Goal: Information Seeking & Learning: Learn about a topic

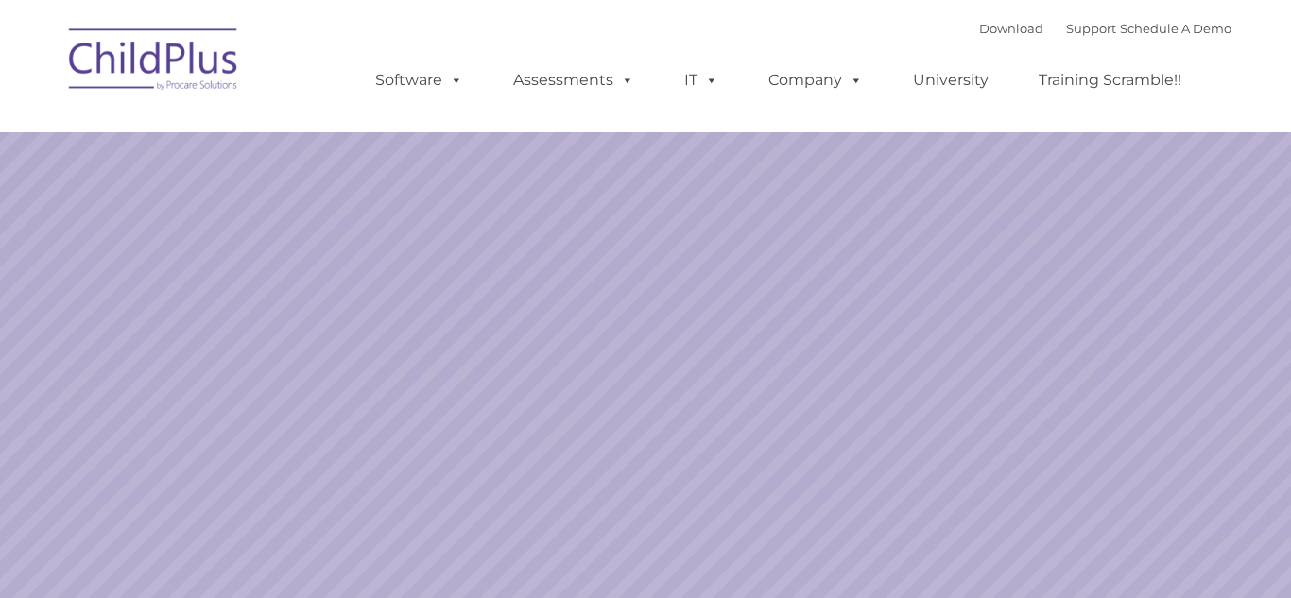
select select "MEDIUM"
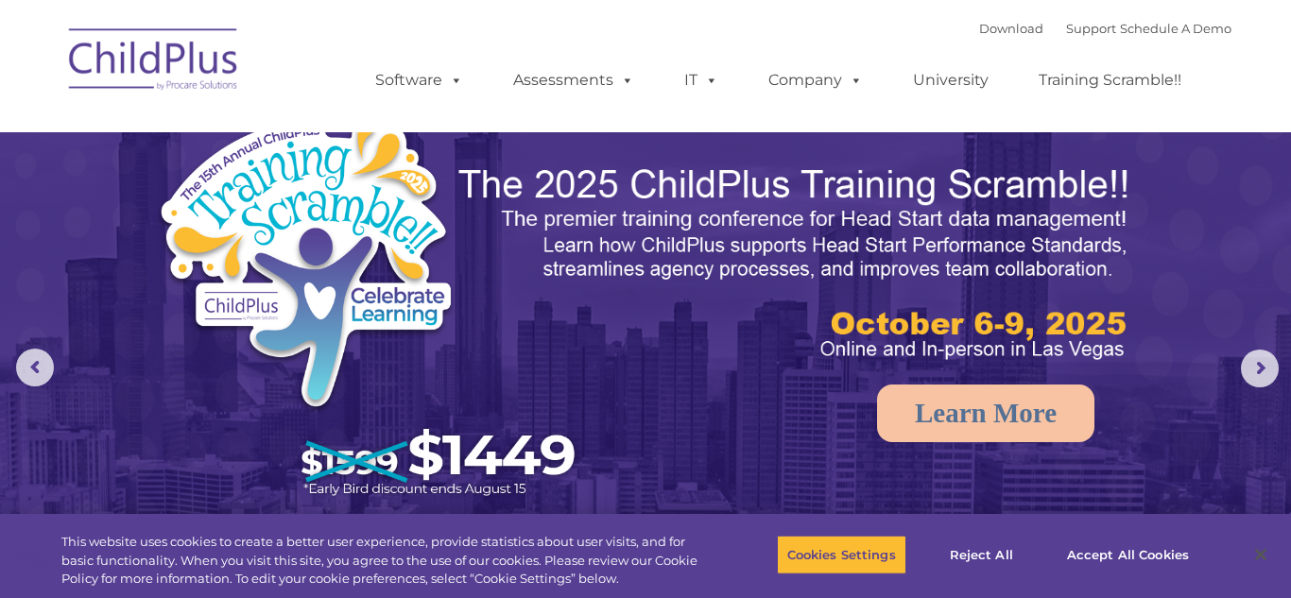
click at [446, 21] on div "Download Support | Schedule A Demo  MENU MENU Software ChildPlus: The original…" at bounding box center [784, 66] width 894 height 104
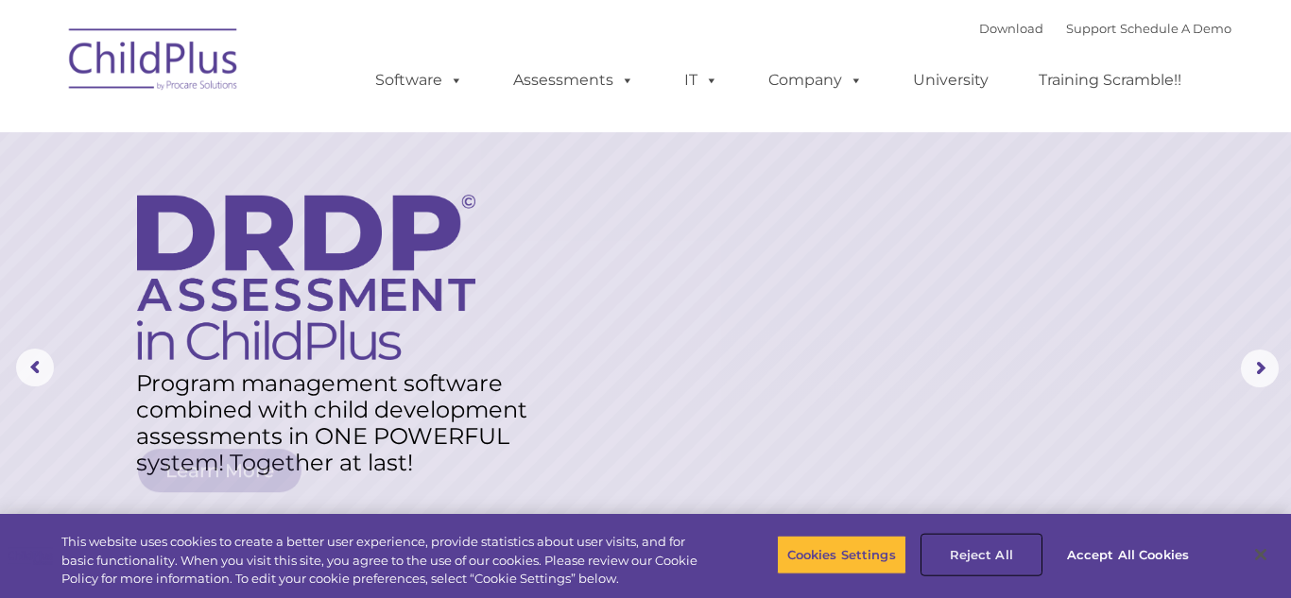
click at [991, 558] on button "Reject All" at bounding box center [981, 555] width 118 height 40
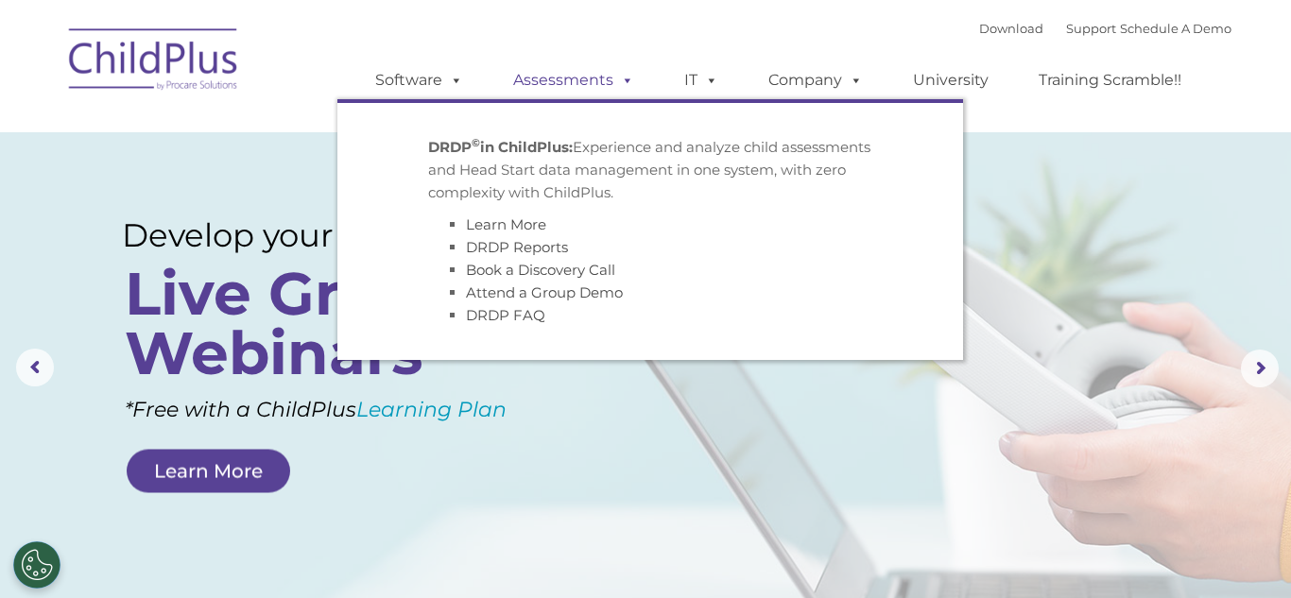
click at [574, 86] on link "Assessments" at bounding box center [573, 80] width 159 height 38
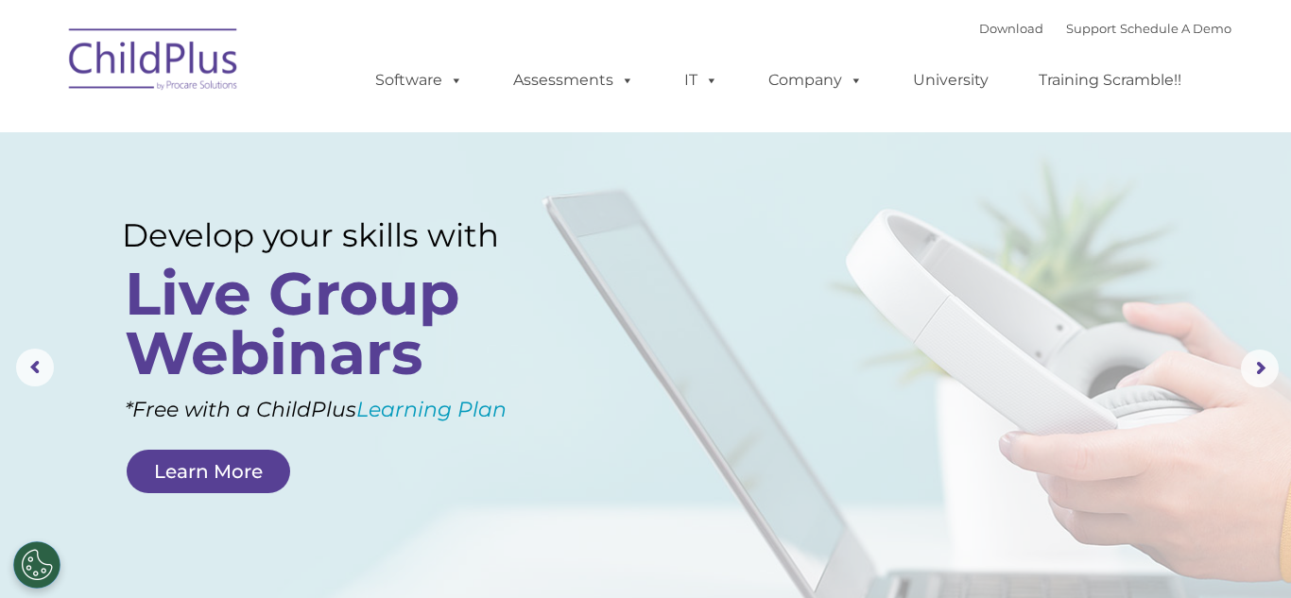
click at [511, 447] on rs-layer at bounding box center [645, 368] width 1291 height 737
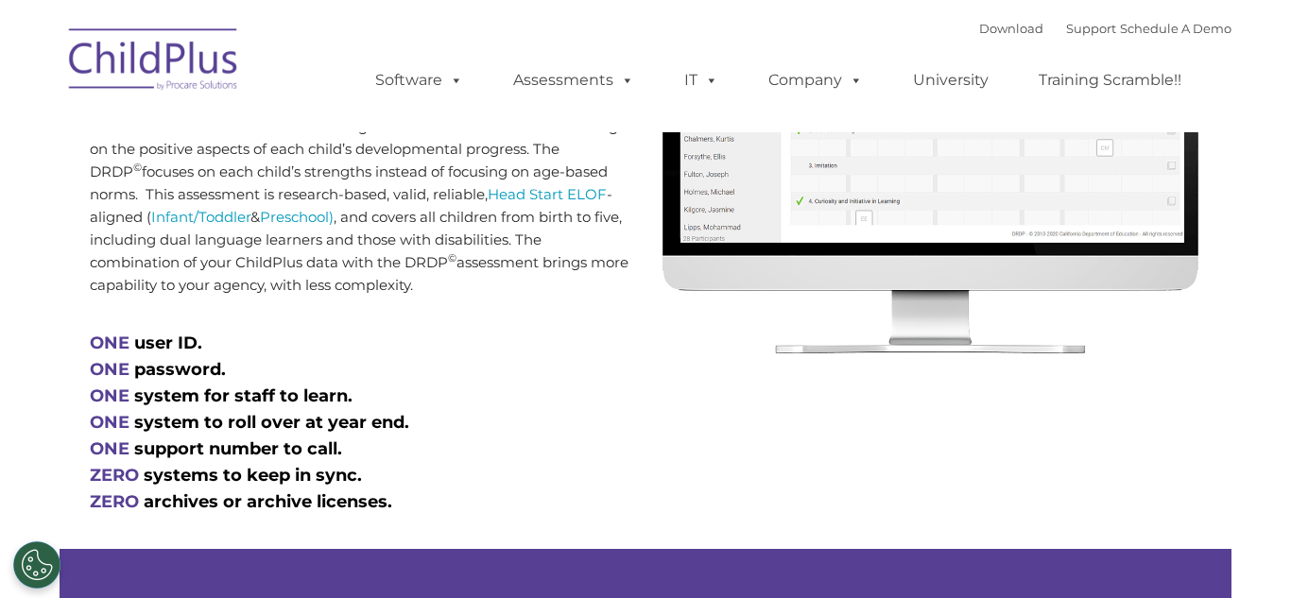
type input ""
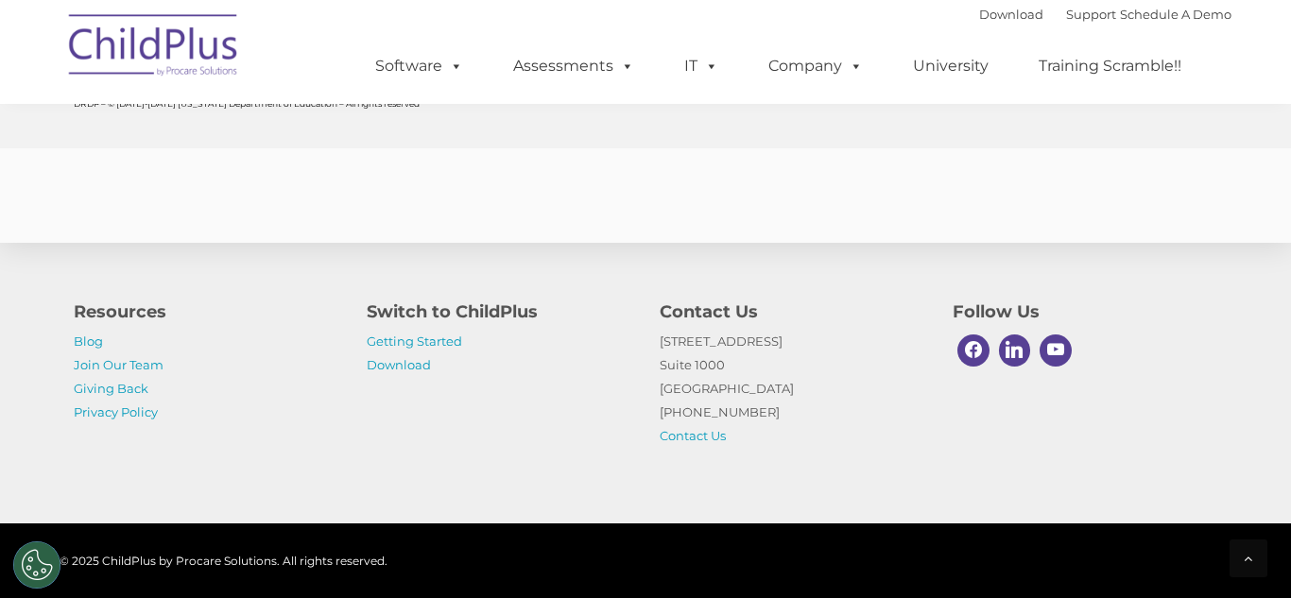
scroll to position [7564, 0]
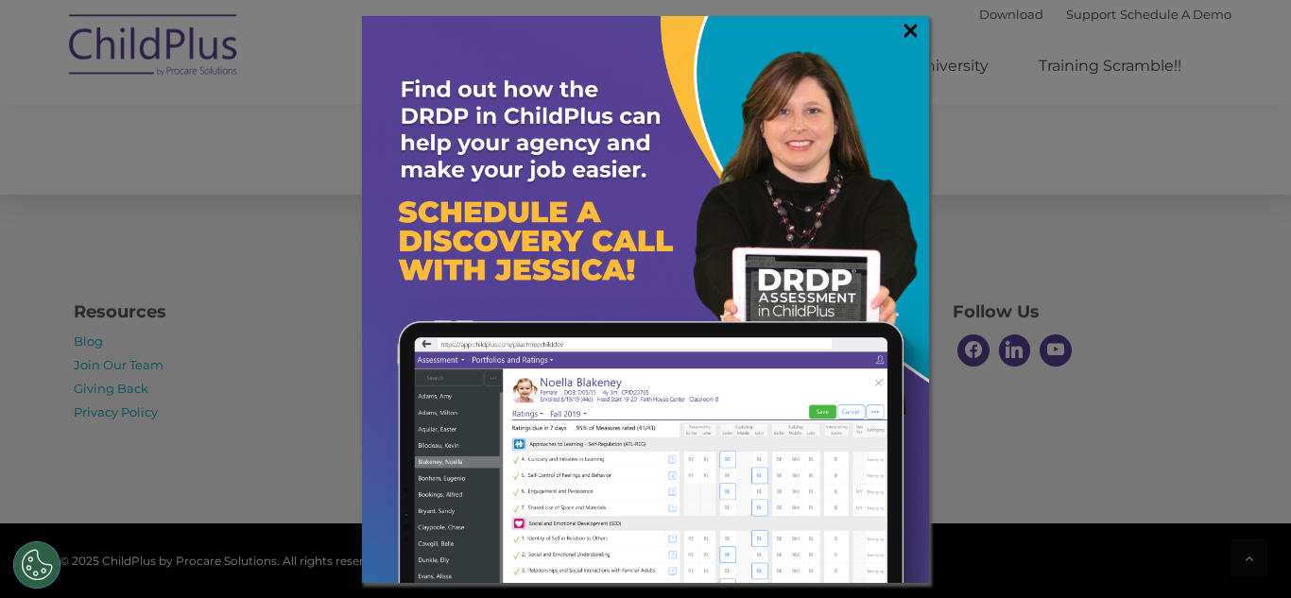
click at [917, 26] on link "×" at bounding box center [911, 30] width 22 height 19
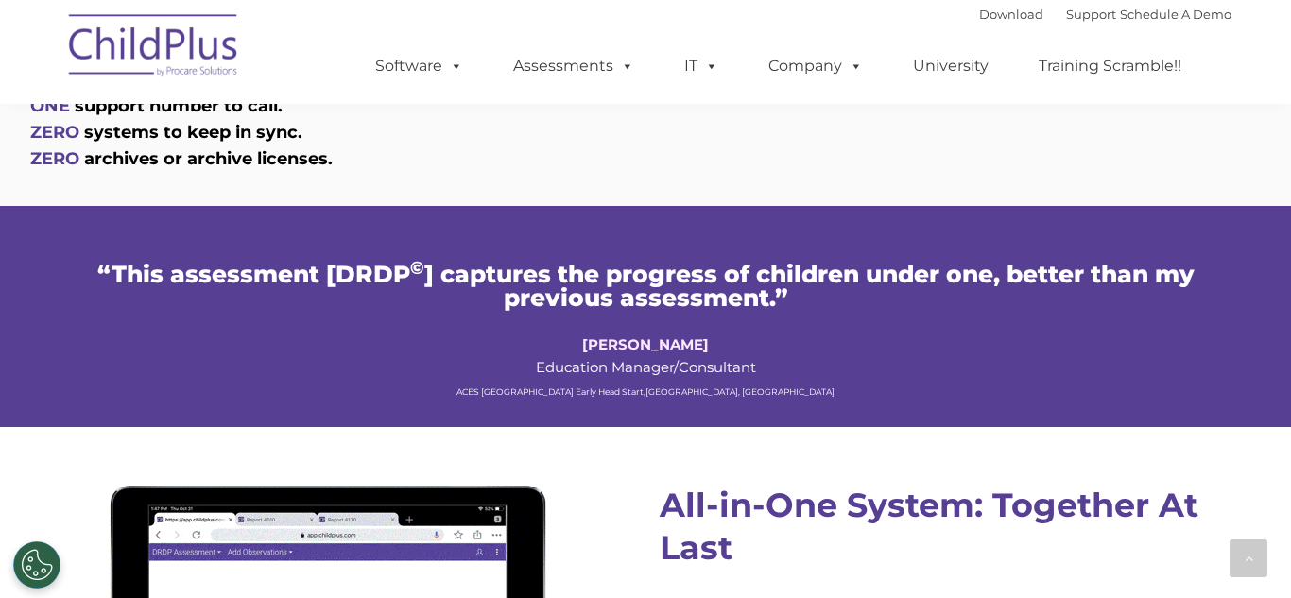
scroll to position [1214, 0]
